Goal: Transaction & Acquisition: Book appointment/travel/reservation

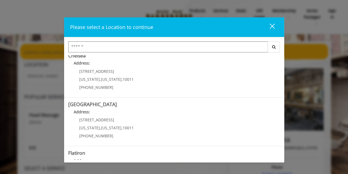
scroll to position [56, 0]
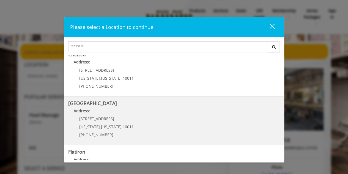
click at [120, 122] on div "267 W 15th St New York , New York , 10011 (646) 850-0041" at bounding box center [102, 128] width 68 height 24
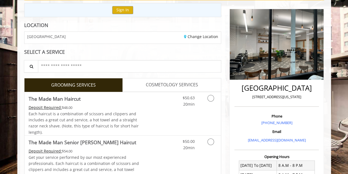
scroll to position [54, 0]
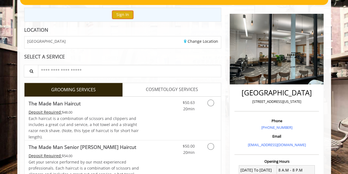
click at [126, 16] on button "Sign In" at bounding box center [122, 15] width 21 height 8
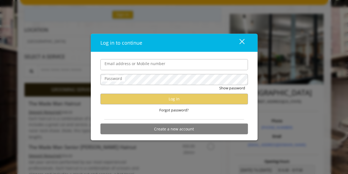
type input "**********"
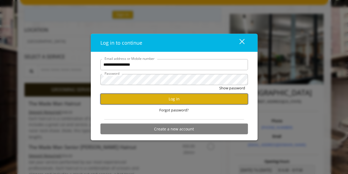
click at [171, 99] on button "Log in" at bounding box center [174, 98] width 148 height 11
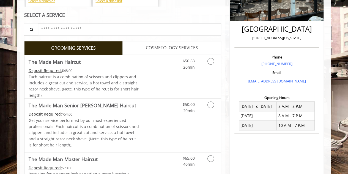
scroll to position [123, 0]
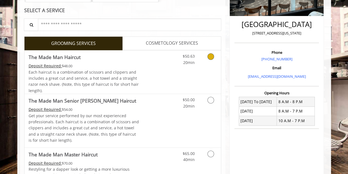
click at [212, 55] on icon "Grooming services" at bounding box center [211, 56] width 7 height 7
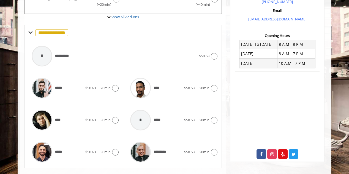
scroll to position [180, 0]
click at [117, 119] on icon at bounding box center [115, 119] width 7 height 7
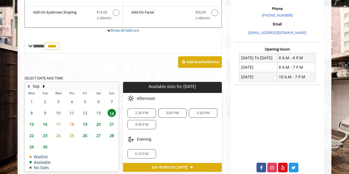
scroll to position [167, 0]
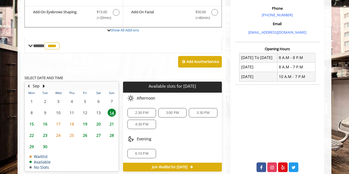
click at [142, 111] on span "2:30 PM" at bounding box center [141, 112] width 13 height 4
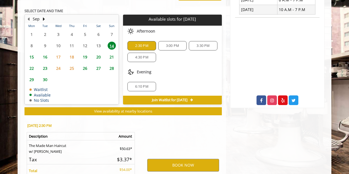
scroll to position [289, 0]
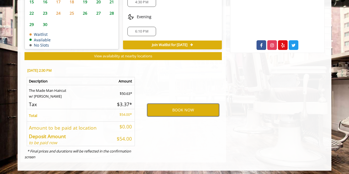
click at [176, 108] on button "BOOK NOW" at bounding box center [183, 110] width 72 height 13
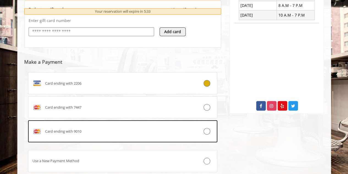
scroll to position [250, 0]
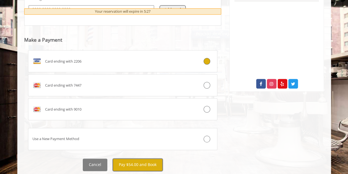
click at [135, 162] on button "Pay $54.00 and Book" at bounding box center [138, 164] width 50 height 12
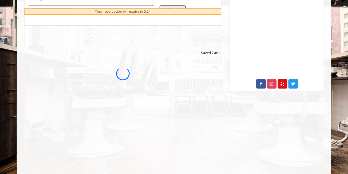
scroll to position [0, 0]
